Goal: Book appointment/travel/reservation

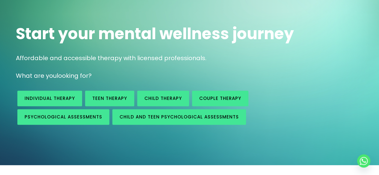
scroll to position [90, 0]
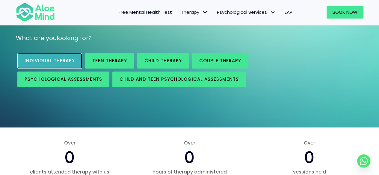
click at [65, 65] on link "Individual therapy" at bounding box center [49, 61] width 65 height 16
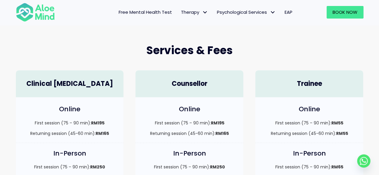
scroll to position [90, 0]
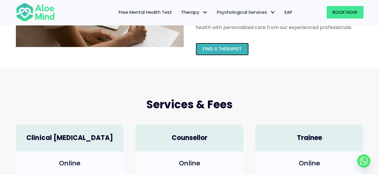
click at [218, 54] on link "Find a therapist" at bounding box center [222, 49] width 53 height 13
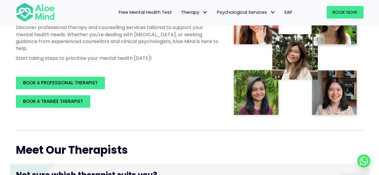
scroll to position [150, 0]
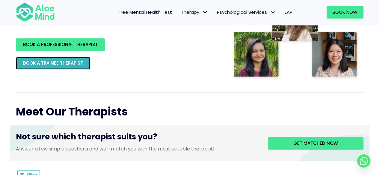
click at [75, 66] on span "BOOK A TRAINEE THERAPIST" at bounding box center [53, 63] width 60 height 6
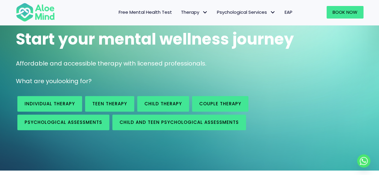
scroll to position [30, 0]
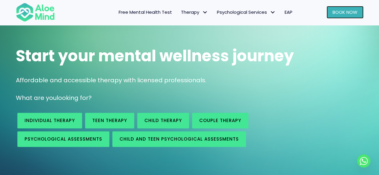
click at [340, 12] on span "Book Now" at bounding box center [344, 12] width 25 height 6
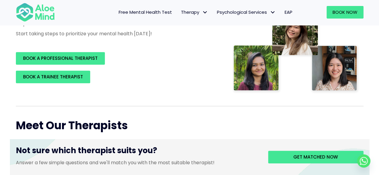
scroll to position [150, 0]
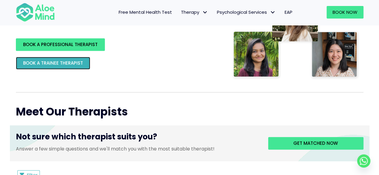
click at [65, 64] on span "BOOK A TRAINEE THERAPIST" at bounding box center [53, 63] width 60 height 6
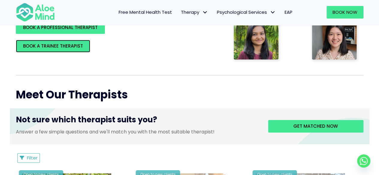
scroll to position [180, 0]
